Goal: Complete application form: Complete application form

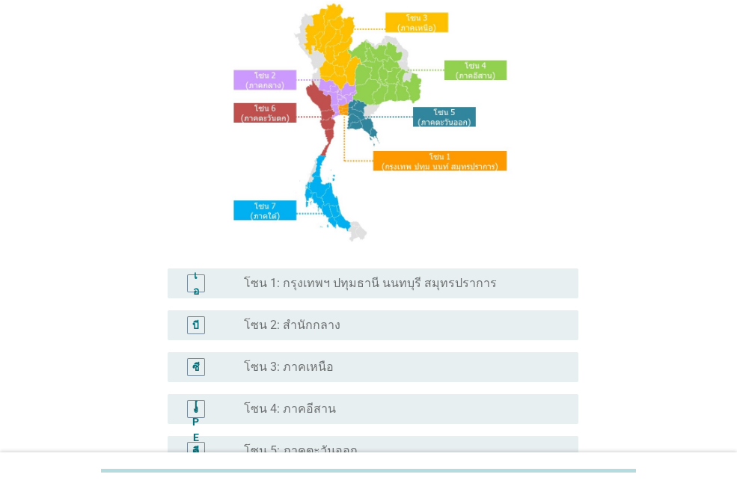
scroll to position [299, 0]
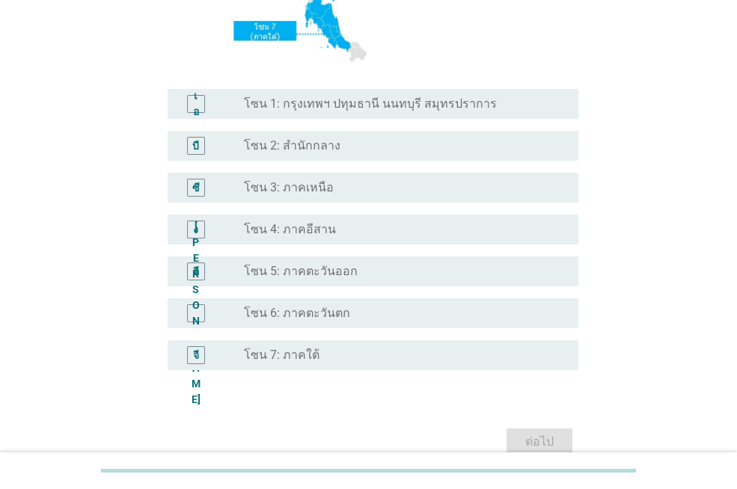
click at [336, 145] on div "ปุ่มวิทยุ[PERSON_NAME]เลือก โซน 2: สำนักกลาง" at bounding box center [399, 145] width 310 height 15
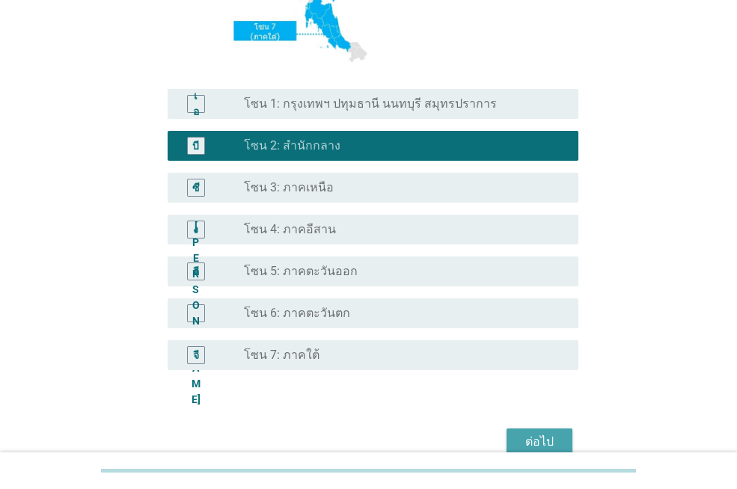
click at [542, 438] on font "ต่อไป" at bounding box center [539, 442] width 28 height 14
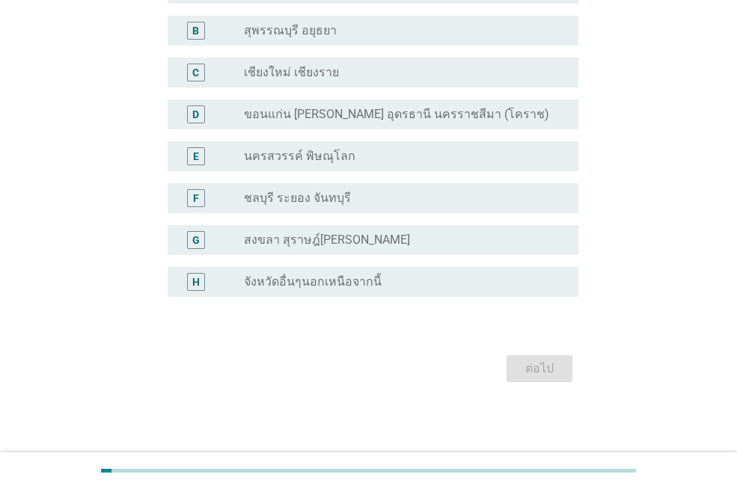
scroll to position [0, 0]
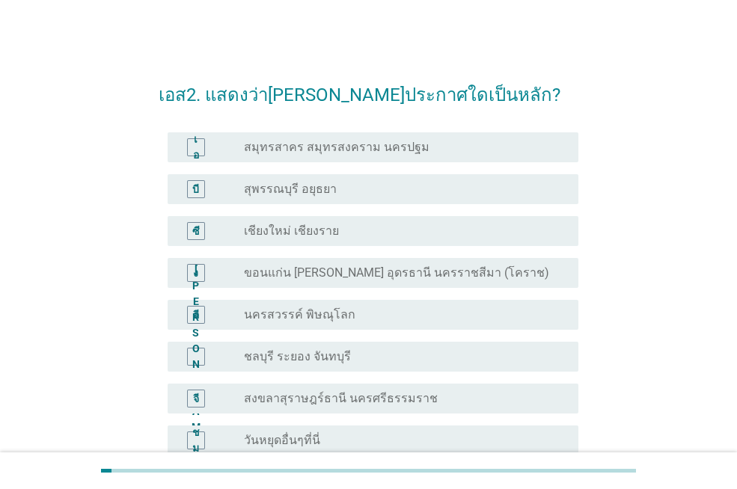
click at [373, 195] on div "ปุ่มวิทยุ[PERSON_NAME]เลือก สุพรรณบุรี อยุธยา" at bounding box center [399, 189] width 310 height 15
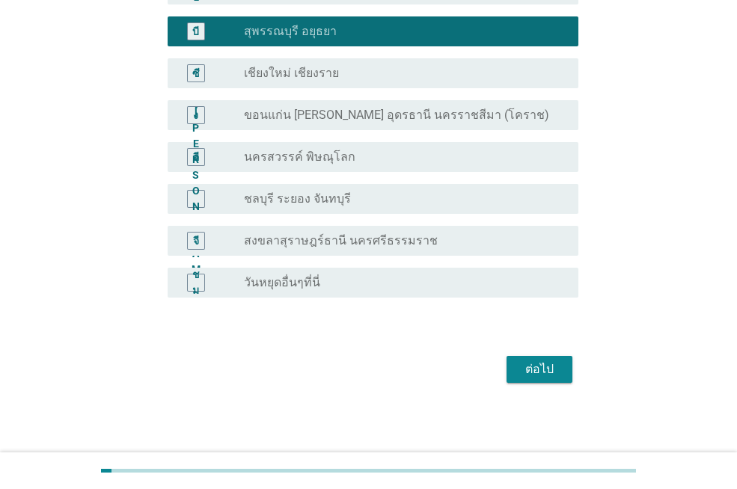
scroll to position [159, 0]
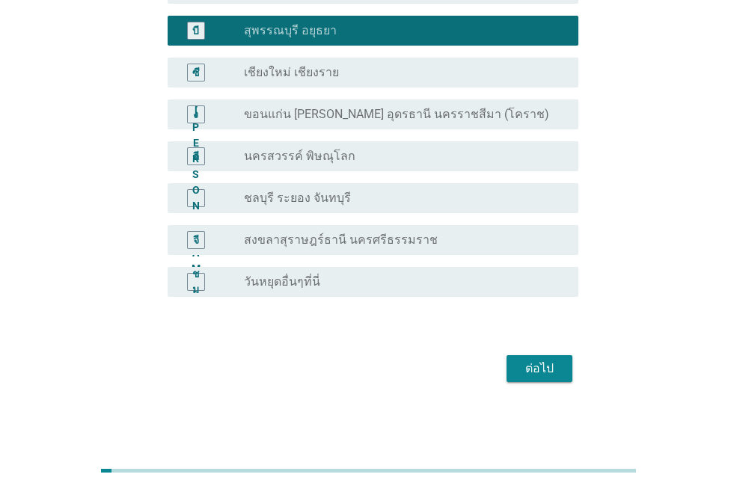
click at [527, 358] on button "ต่อไป" at bounding box center [539, 368] width 66 height 27
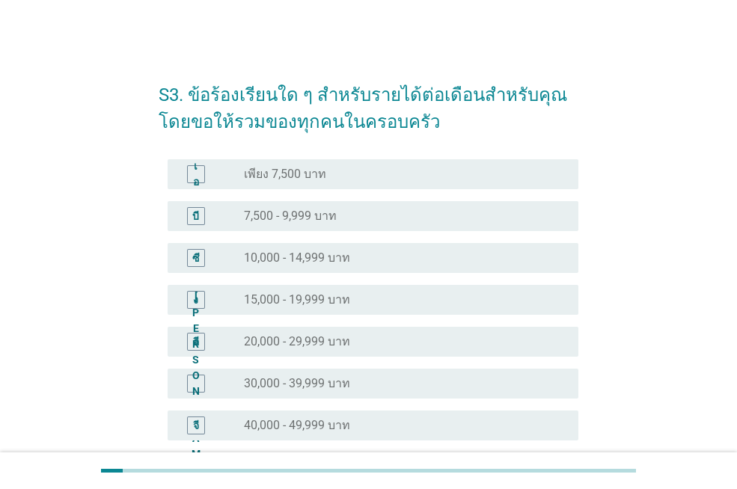
click at [405, 221] on div "ปุ่มวิทยุ[PERSON_NAME]เลือก 7,500 - 9,999 บาท" at bounding box center [399, 216] width 310 height 15
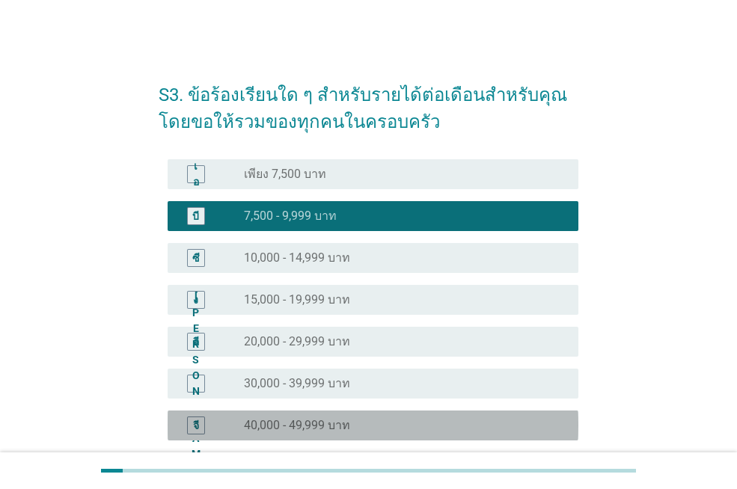
click at [346, 418] on font "40,000 - 49,999 บาท" at bounding box center [297, 425] width 106 height 14
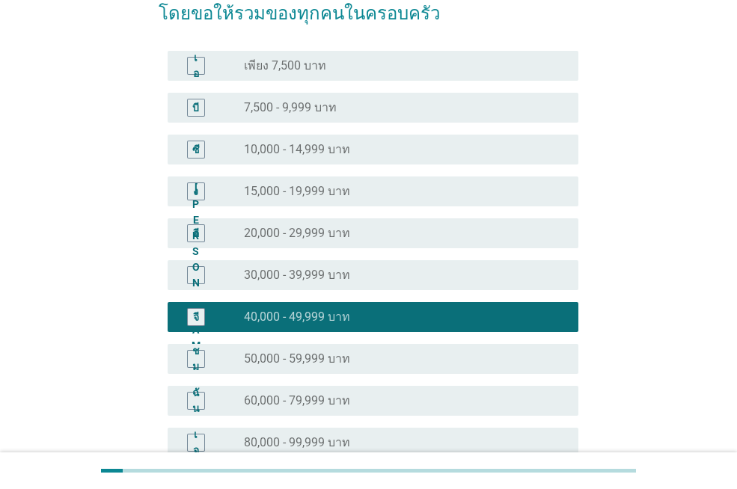
scroll to position [224, 0]
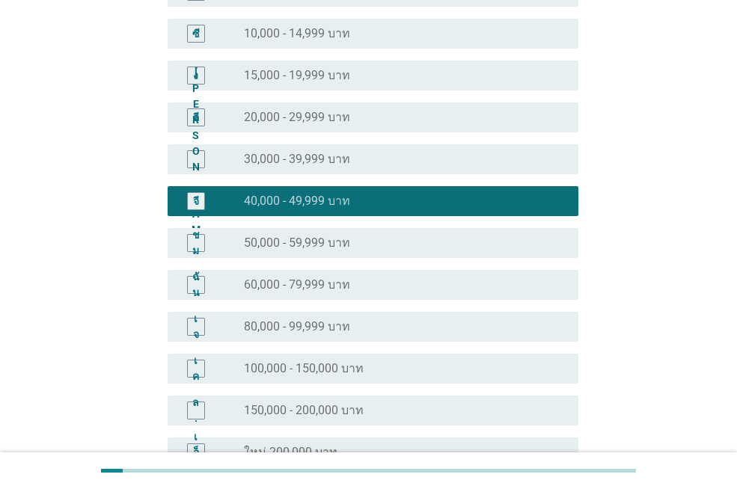
click at [361, 281] on div "ปุ่มวิทยุ[PERSON_NAME]เลือก 60,000 - 79,999 บาท" at bounding box center [399, 285] width 310 height 15
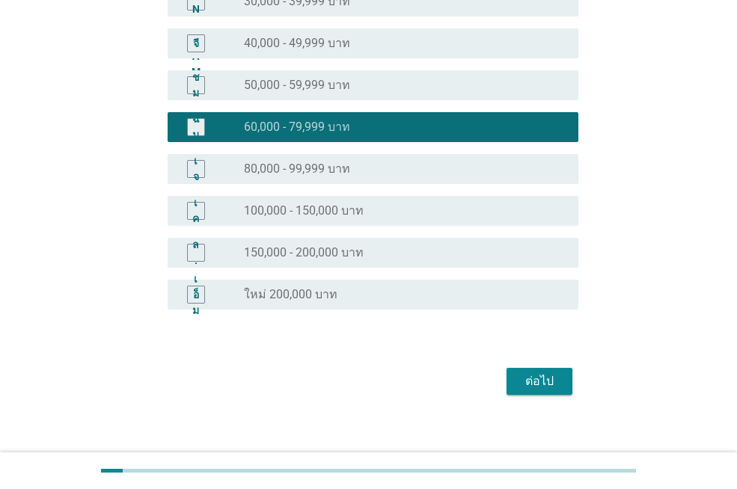
scroll to position [395, 0]
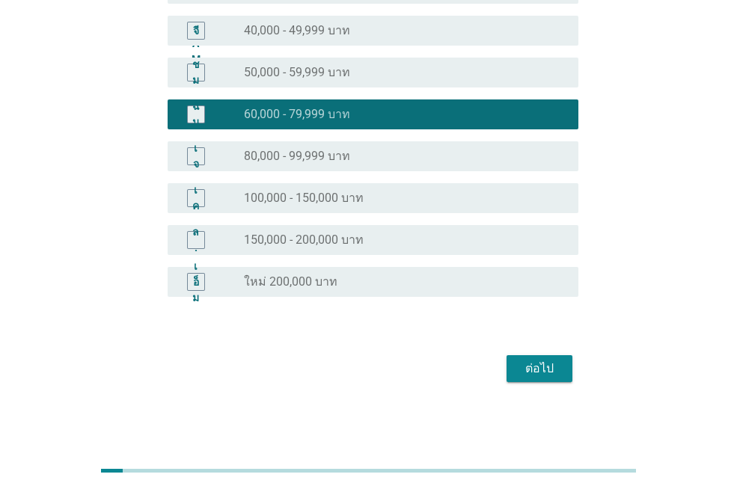
click at [534, 361] on font "ต่อไป" at bounding box center [539, 368] width 28 height 14
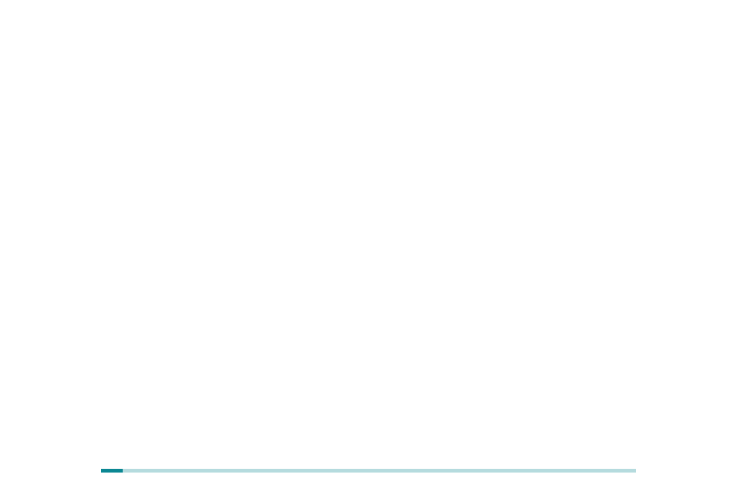
scroll to position [0, 0]
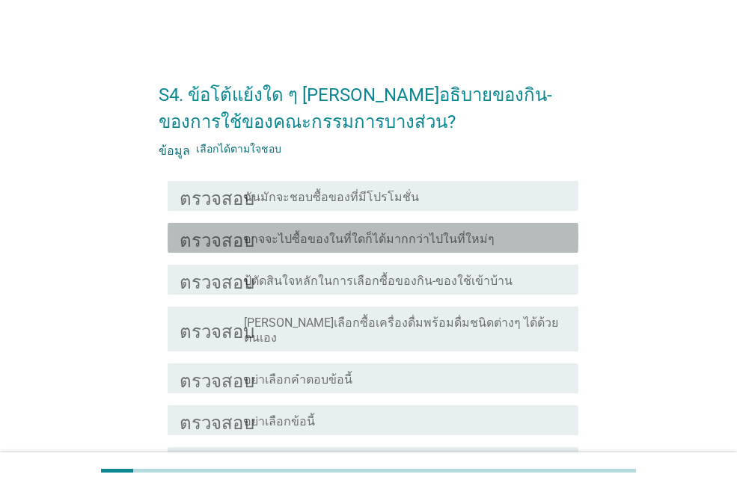
click at [327, 236] on font "อาจจะไปซื้อของในที่ใดก็ได้มากกว่าไปในที่ใหม่ๆ" at bounding box center [369, 239] width 251 height 14
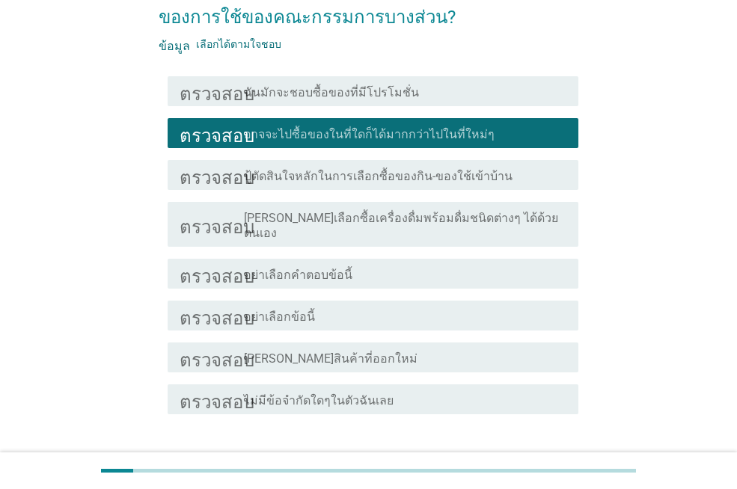
scroll to position [189, 0]
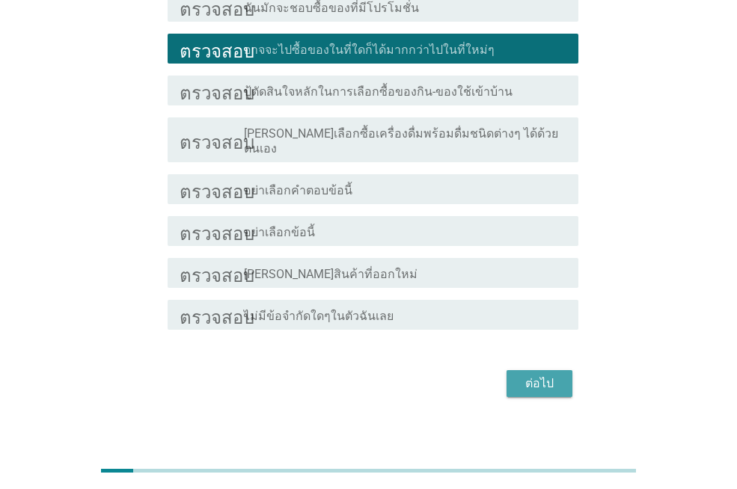
click at [530, 376] on font "ต่อไป" at bounding box center [539, 383] width 28 height 14
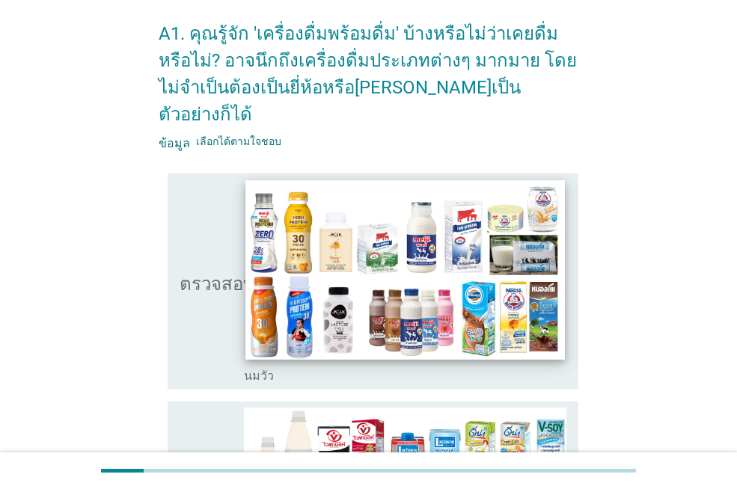
scroll to position [299, 0]
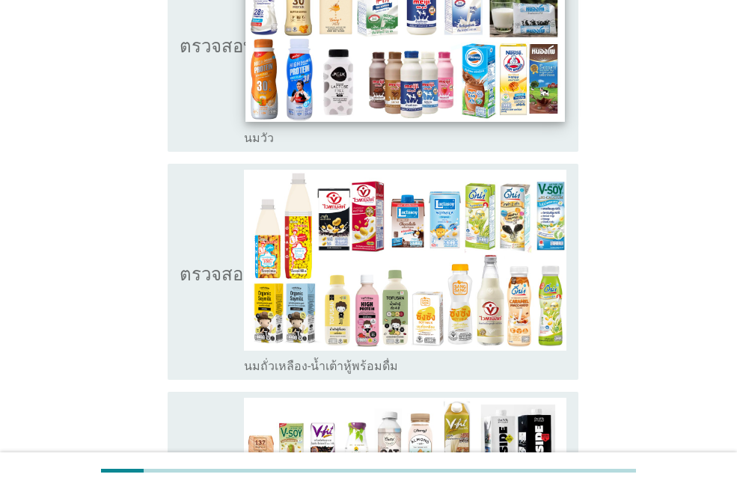
click at [346, 59] on img at bounding box center [404, 32] width 319 height 180
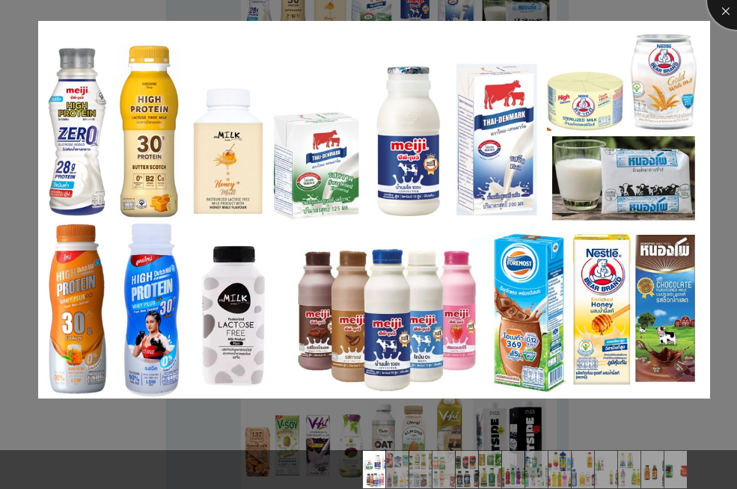
click at [714, 7] on div at bounding box center [737, 0] width 60 height 60
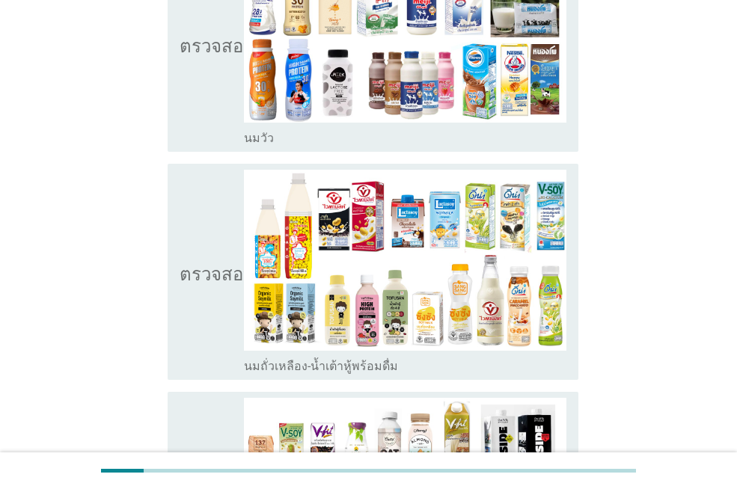
click at [542, 128] on div "โครงร่างกล่องกาเครื่องหมายว่าง นมวัว" at bounding box center [405, 137] width 322 height 18
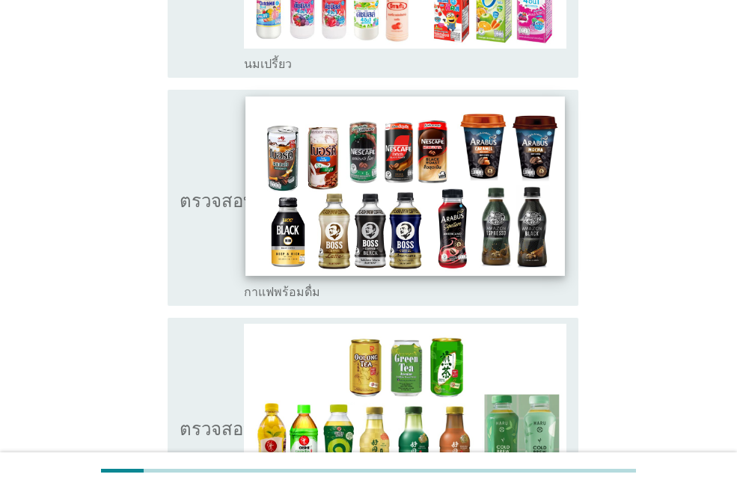
scroll to position [973, 0]
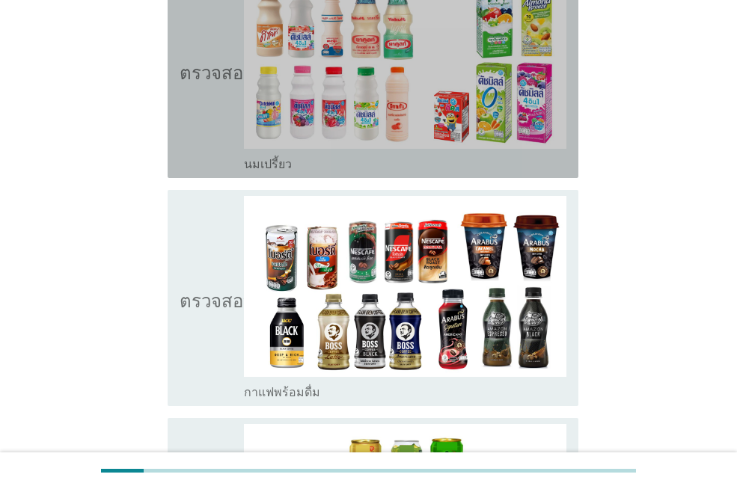
click at [545, 154] on div "โครงร่างกล่องกาเครื่องหมายว่าง นมเปรี้ยว" at bounding box center [405, 163] width 322 height 18
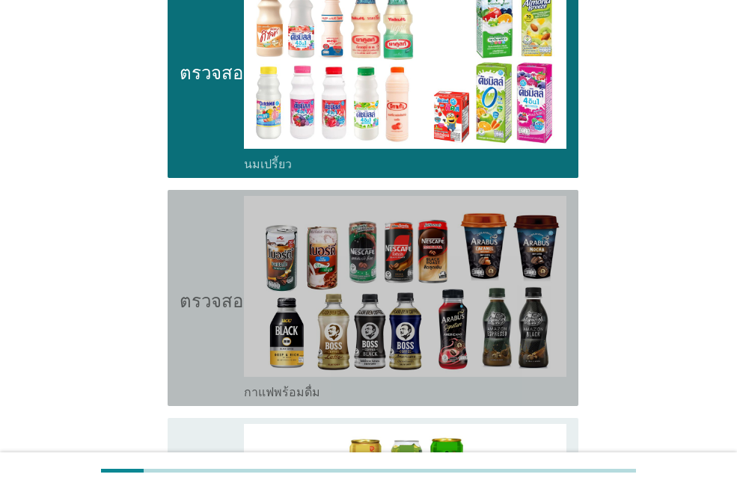
click at [557, 382] on div "โครงร่างกล่องกาเครื่องหมายว่าง กาแฟพร้อมดื่ม" at bounding box center [405, 391] width 322 height 18
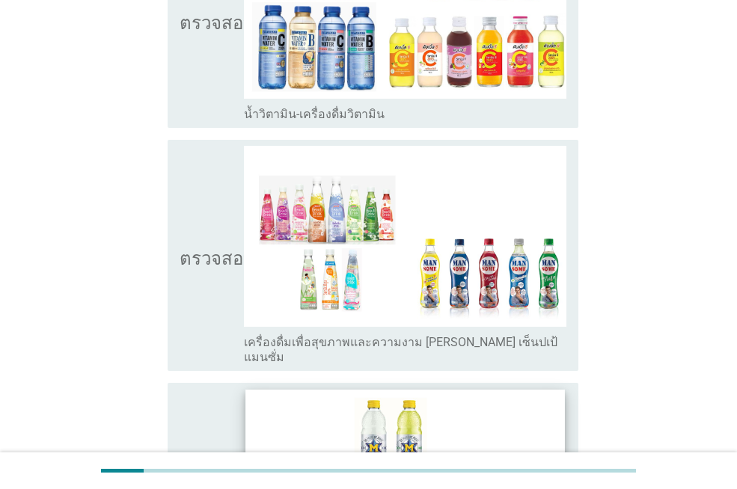
scroll to position [2544, 0]
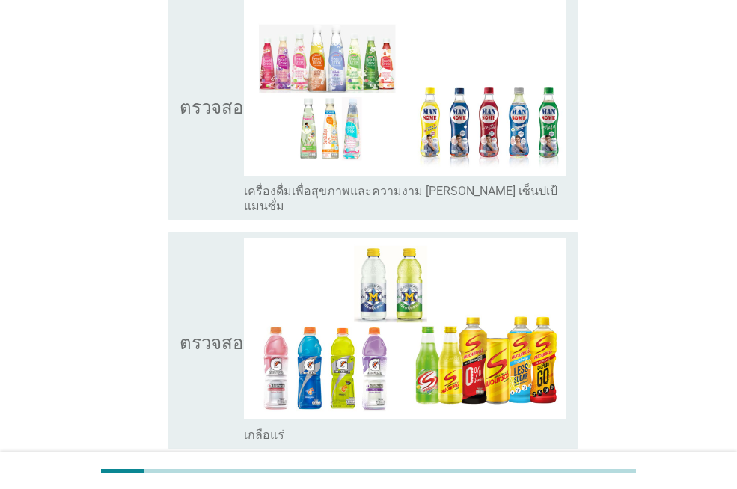
click at [549, 425] on div "โครงร่างกล่องกาเครื่องหมายว่าง เกลือแร่" at bounding box center [405, 434] width 322 height 18
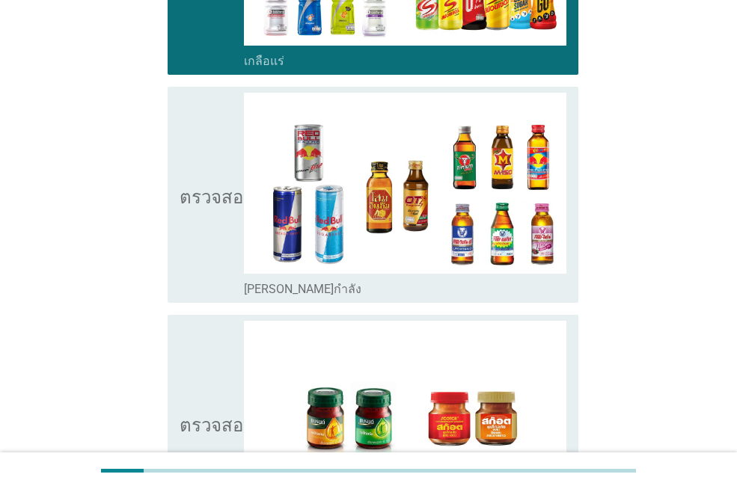
scroll to position [3119, 0]
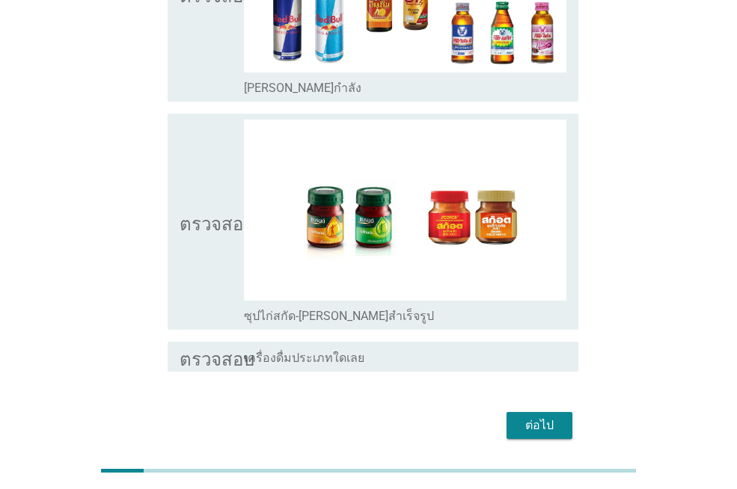
click at [554, 417] on div "ต่อไป" at bounding box center [539, 426] width 42 height 18
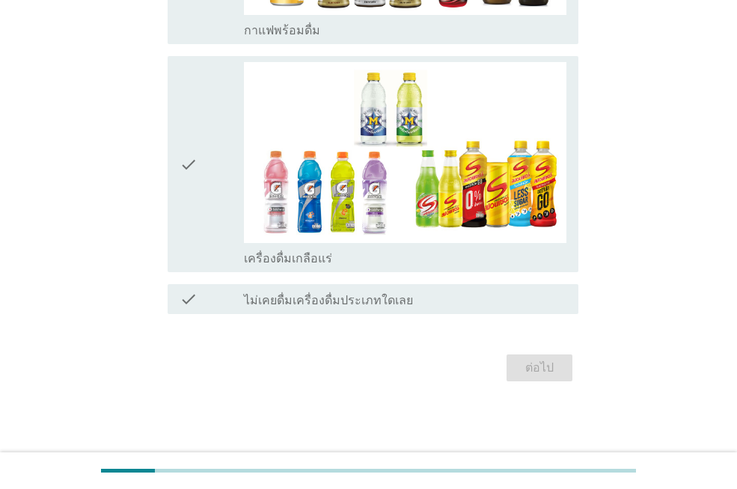
scroll to position [0, 0]
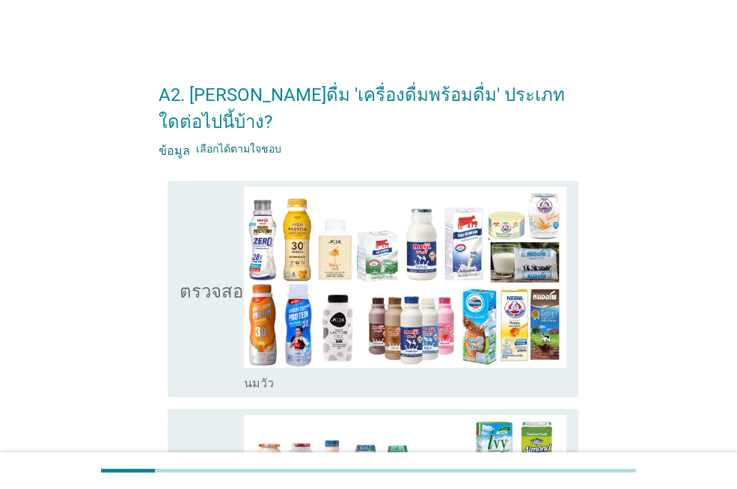
click at [540, 373] on div "โครงร่างกล่องกาเครื่องหมายว่าง นมวัว" at bounding box center [405, 382] width 322 height 18
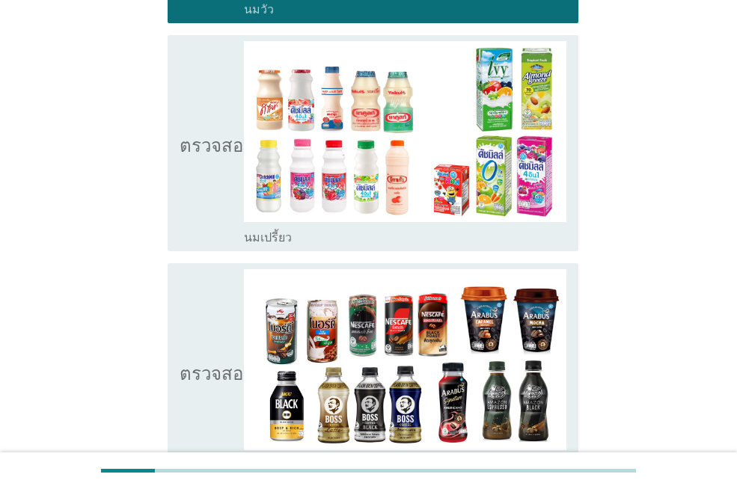
click at [522, 222] on div "ตรวจสอบ โครงร่างกล่องกาเครื่องหมายว่าง นมเปรี้ยว" at bounding box center [373, 143] width 411 height 216
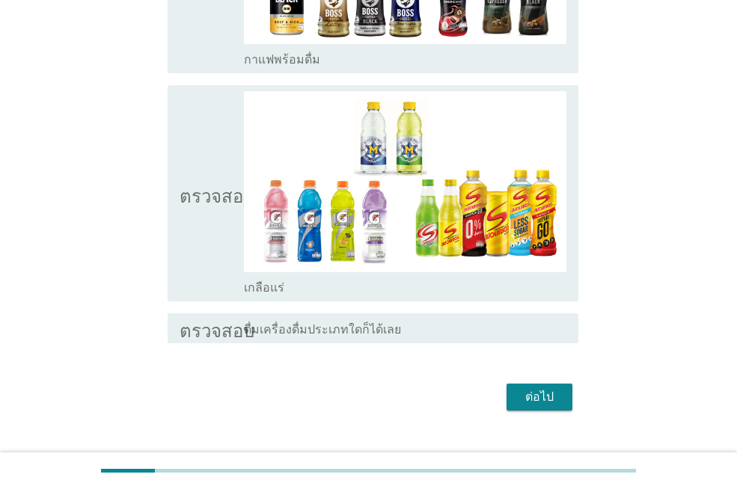
scroll to position [783, 0]
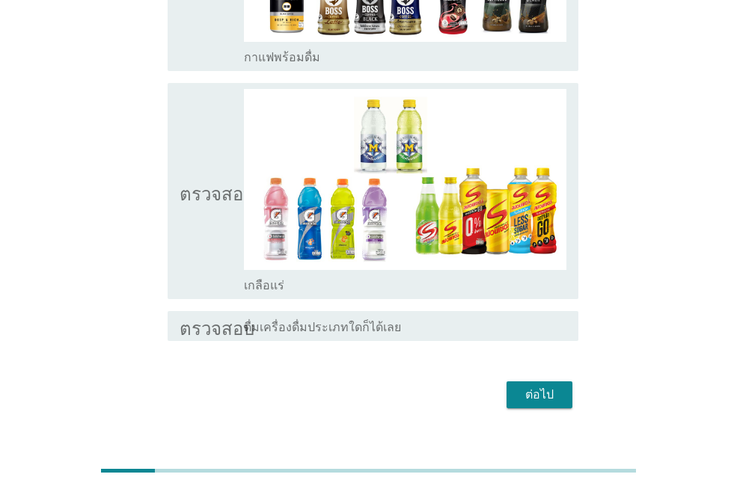
click at [549, 388] on font "ต่อไป" at bounding box center [539, 395] width 28 height 14
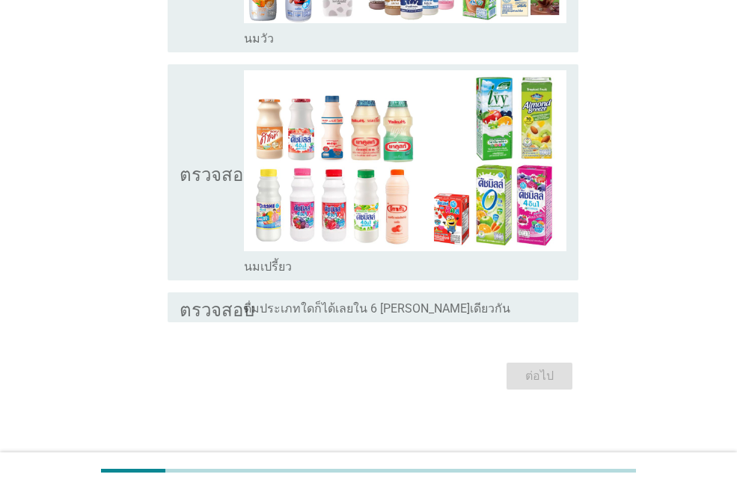
scroll to position [352, 0]
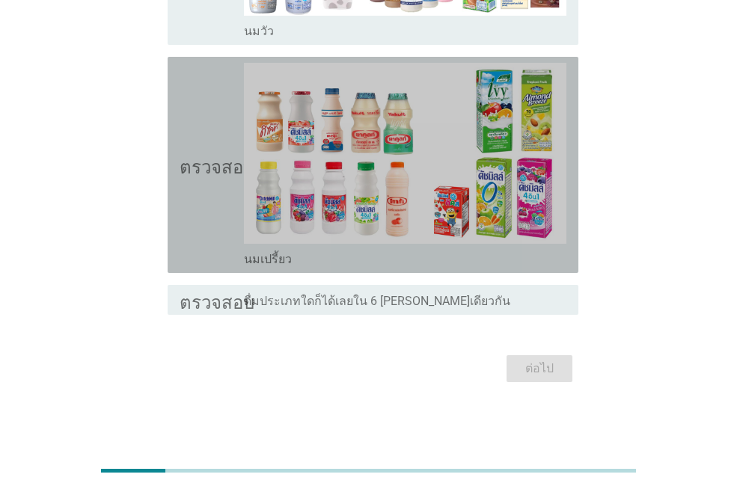
click at [526, 245] on div "โครงร่างกล่องกาเครื่องหมายว่าง นมเปรี้ยว" at bounding box center [405, 165] width 322 height 204
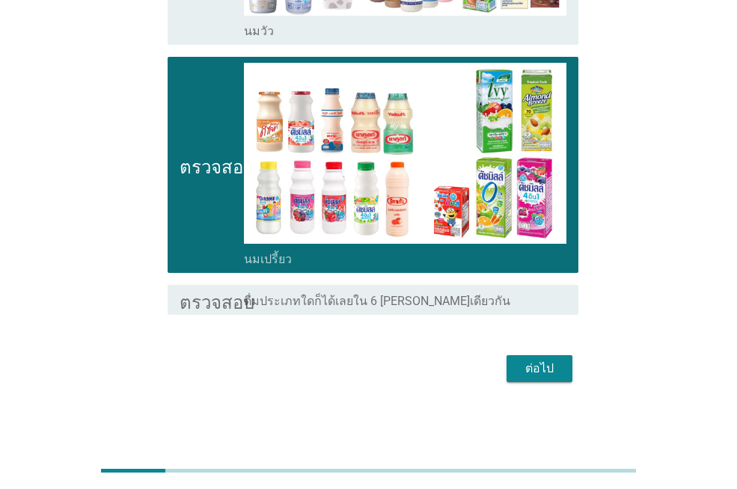
click at [536, 360] on font "ต่อไป" at bounding box center [539, 369] width 28 height 18
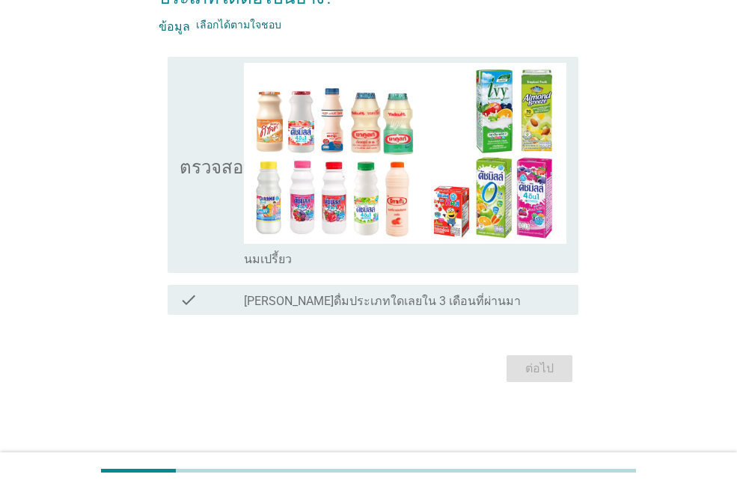
scroll to position [0, 0]
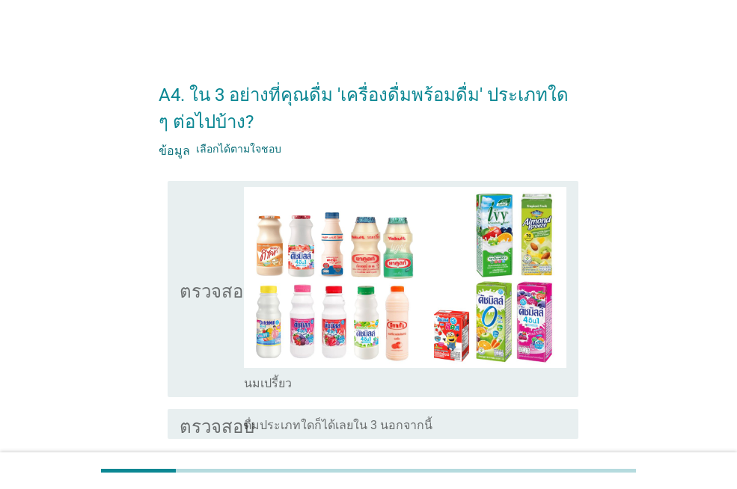
click at [487, 385] on div "โครงร่างกล่องกาเครื่องหมายว่าง นมเปรี้ยว" at bounding box center [405, 382] width 322 height 18
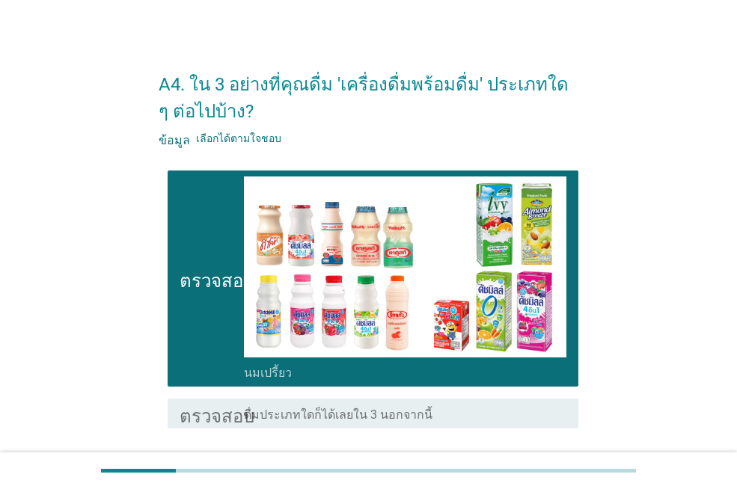
scroll to position [124, 0]
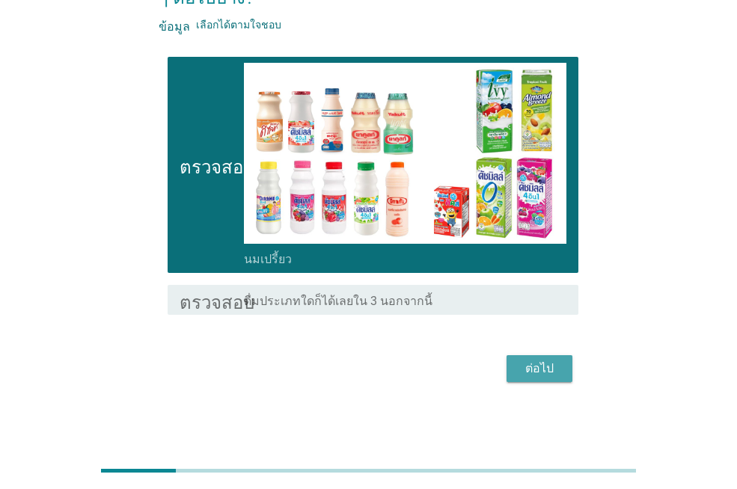
click at [540, 378] on button "ต่อไป" at bounding box center [539, 368] width 66 height 27
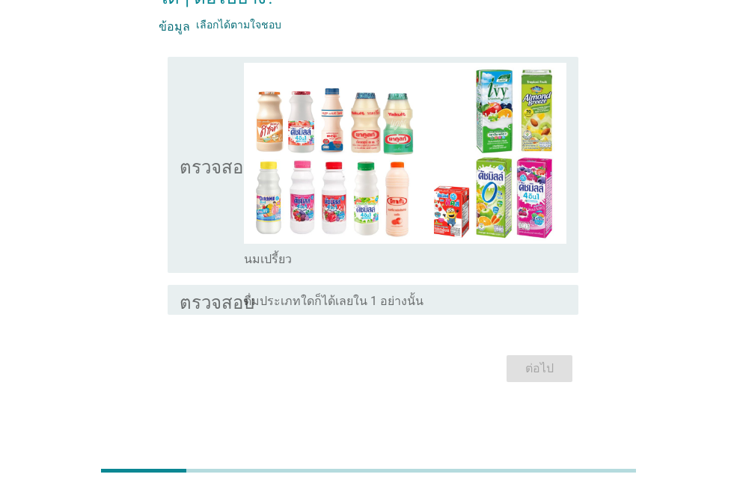
click at [530, 256] on div "โครงร่างกล่องกาเครื่องหมายว่าง นมเปรี้ยว" at bounding box center [405, 258] width 322 height 18
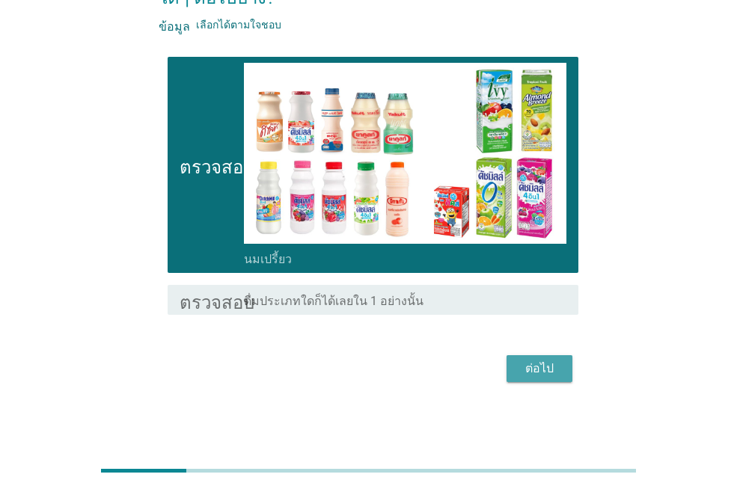
click at [560, 368] on div "ต่อไป" at bounding box center [539, 369] width 42 height 18
